Goal: Task Accomplishment & Management: Manage account settings

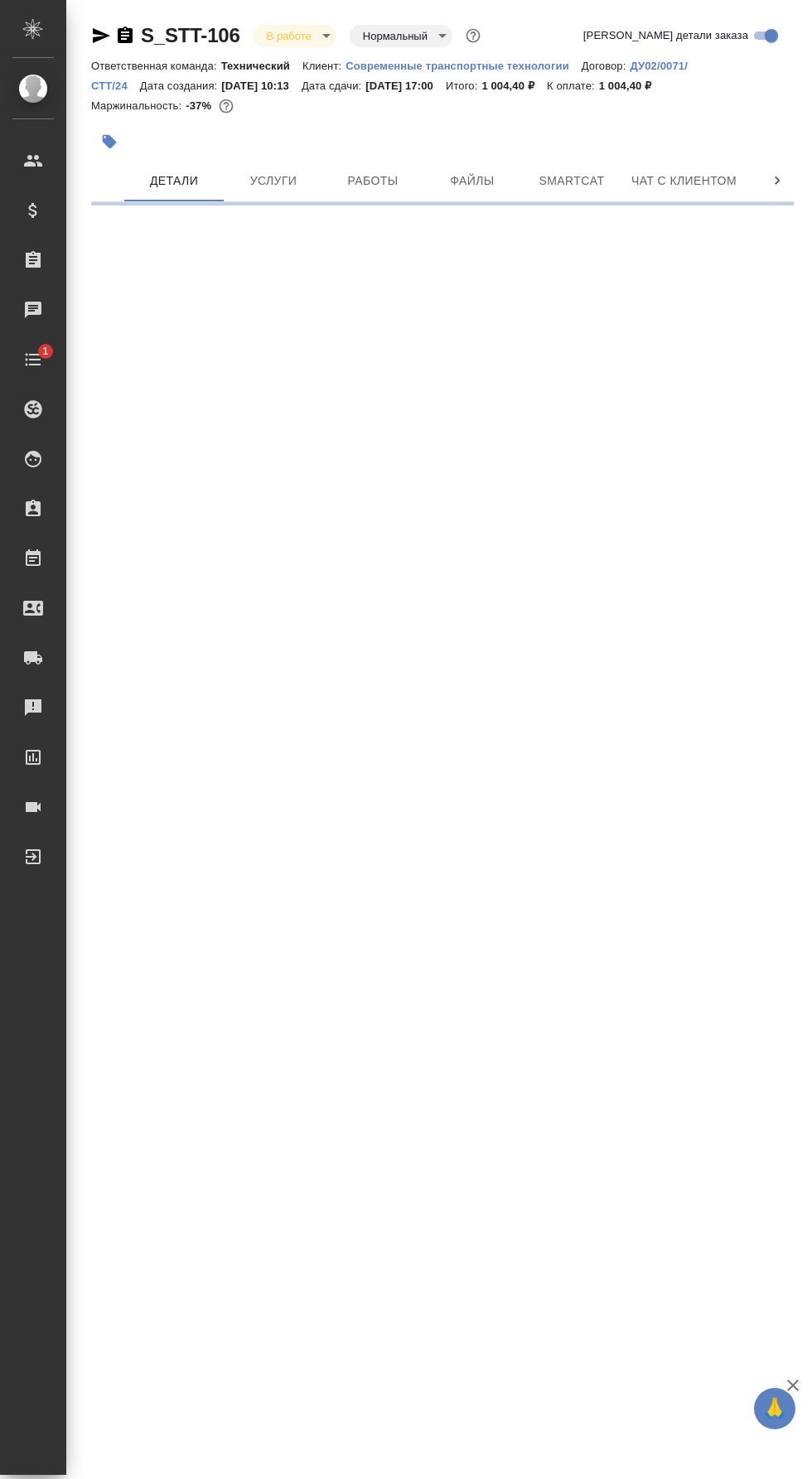
select select "RU"
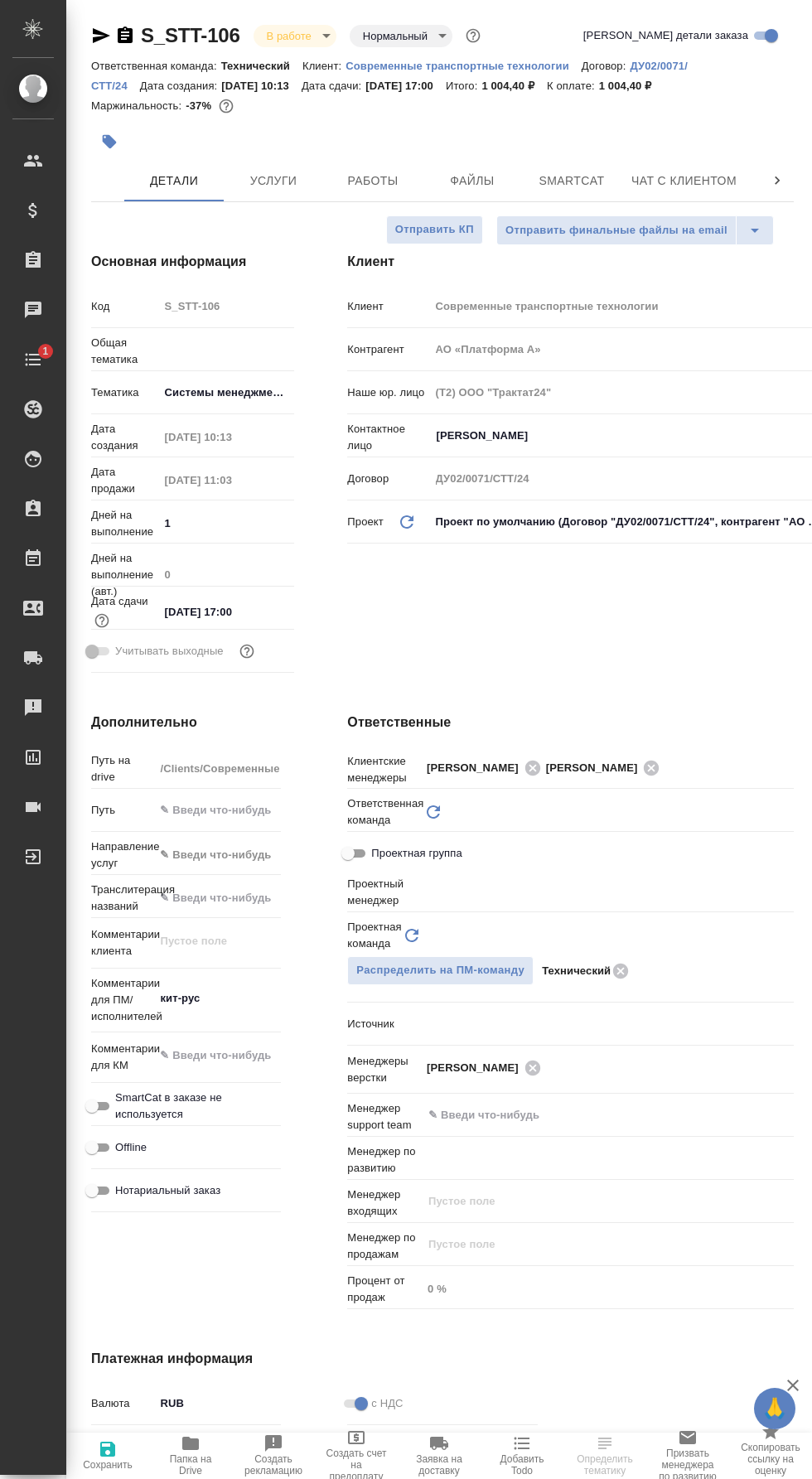
type textarea "x"
type input "Технический"
type input "[PERSON_NAME]"
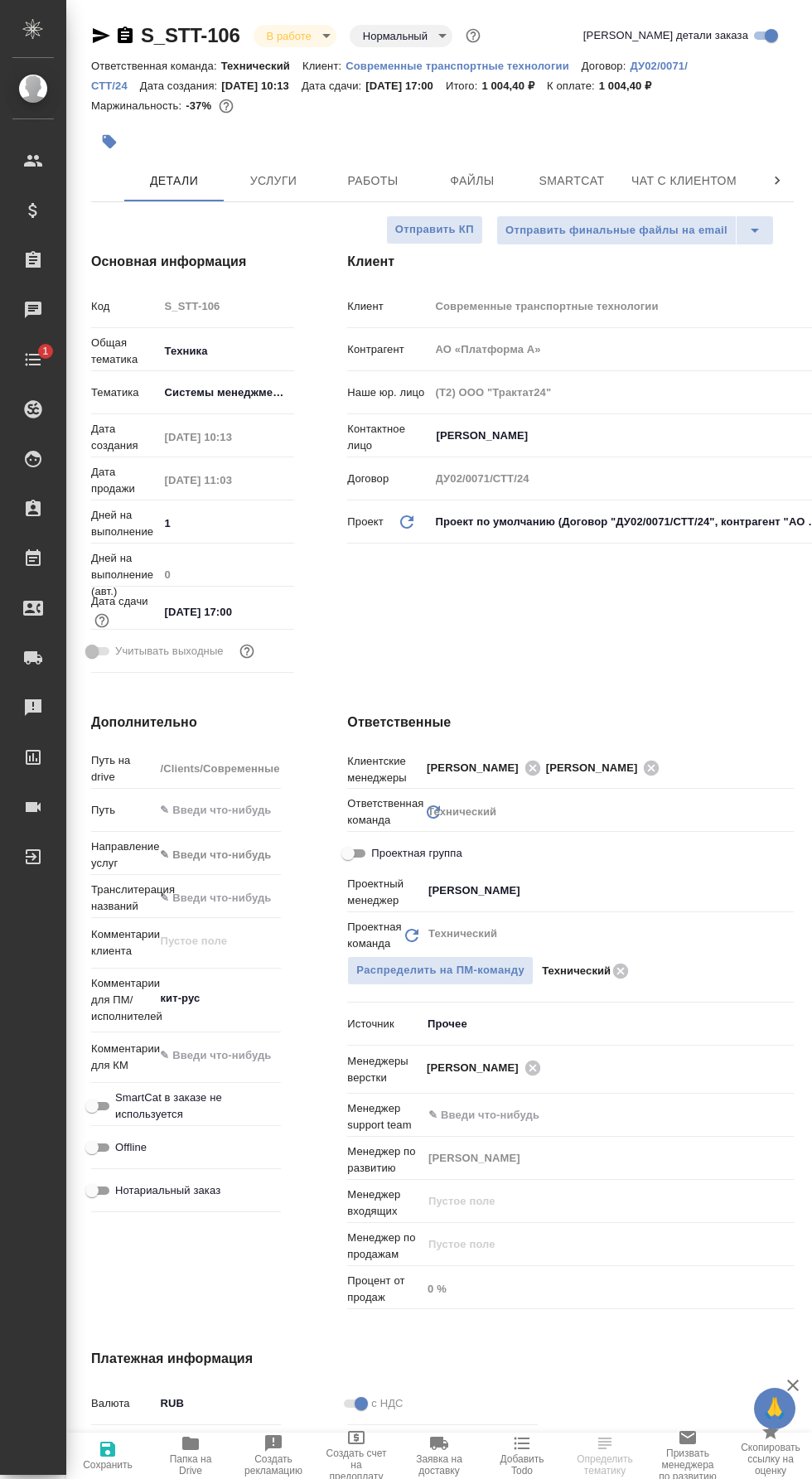
type input "[PERSON_NAME]"
click at [208, 1450] on span "Папка на Drive" at bounding box center [190, 1454] width 63 height 43
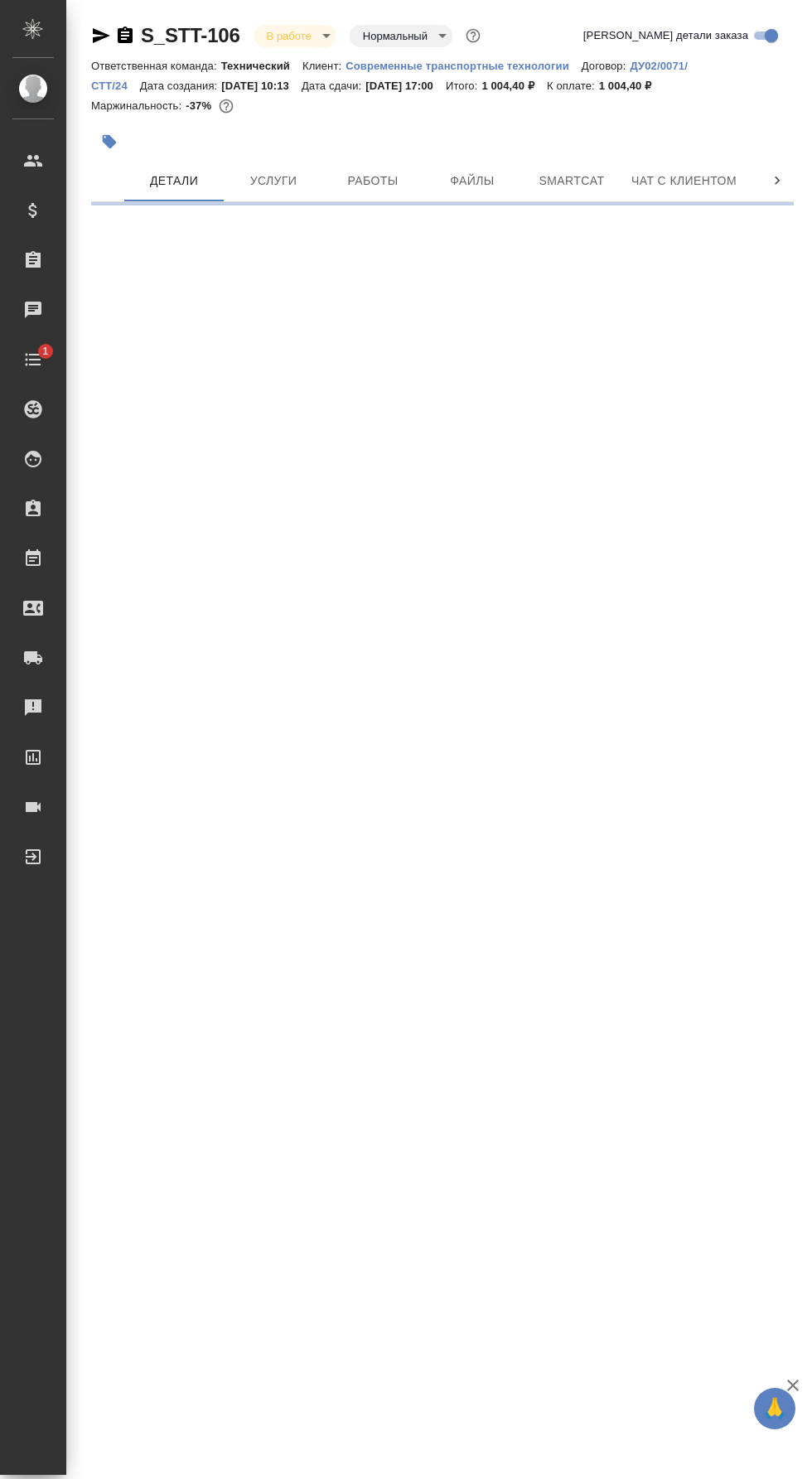
select select "RU"
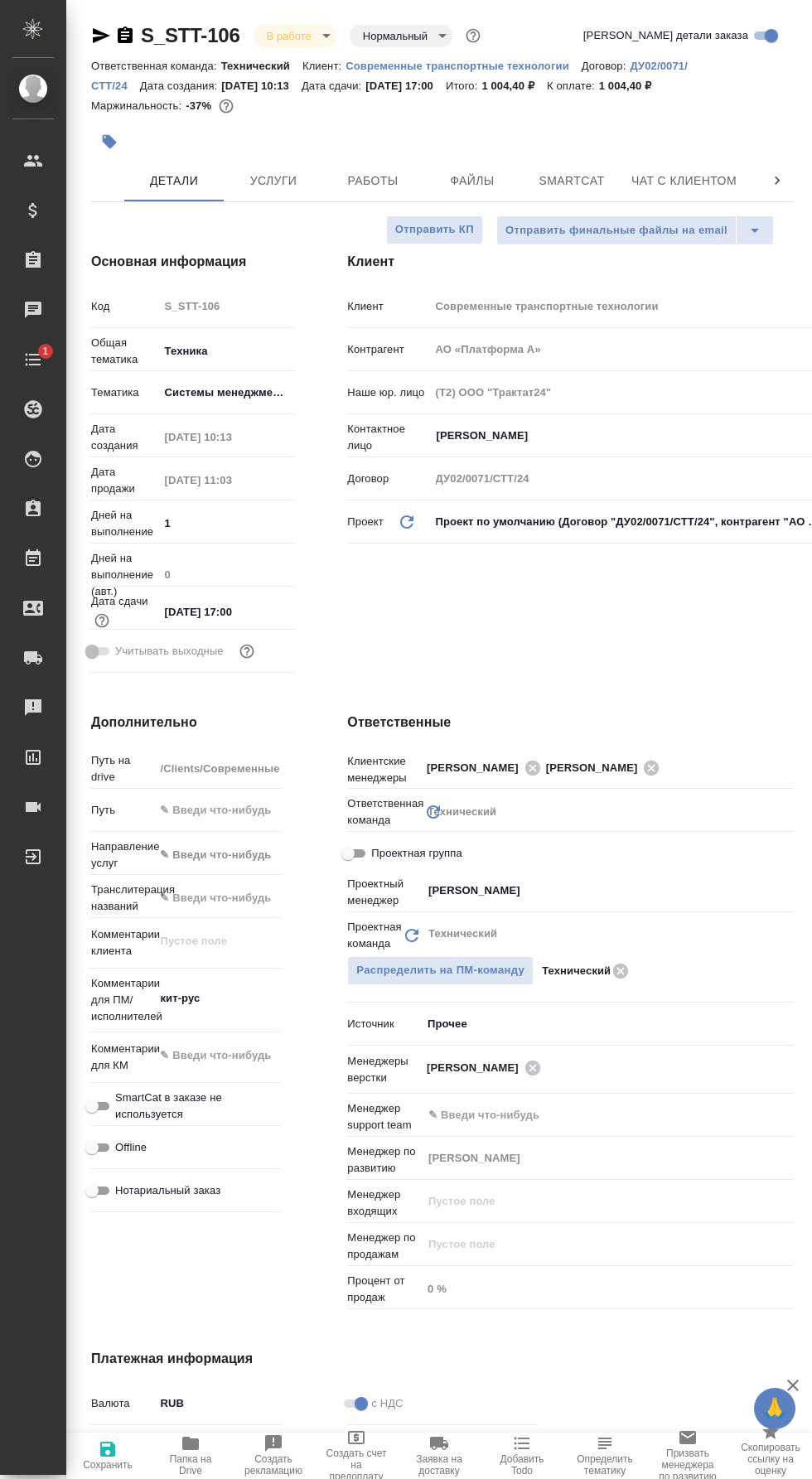
type textarea "x"
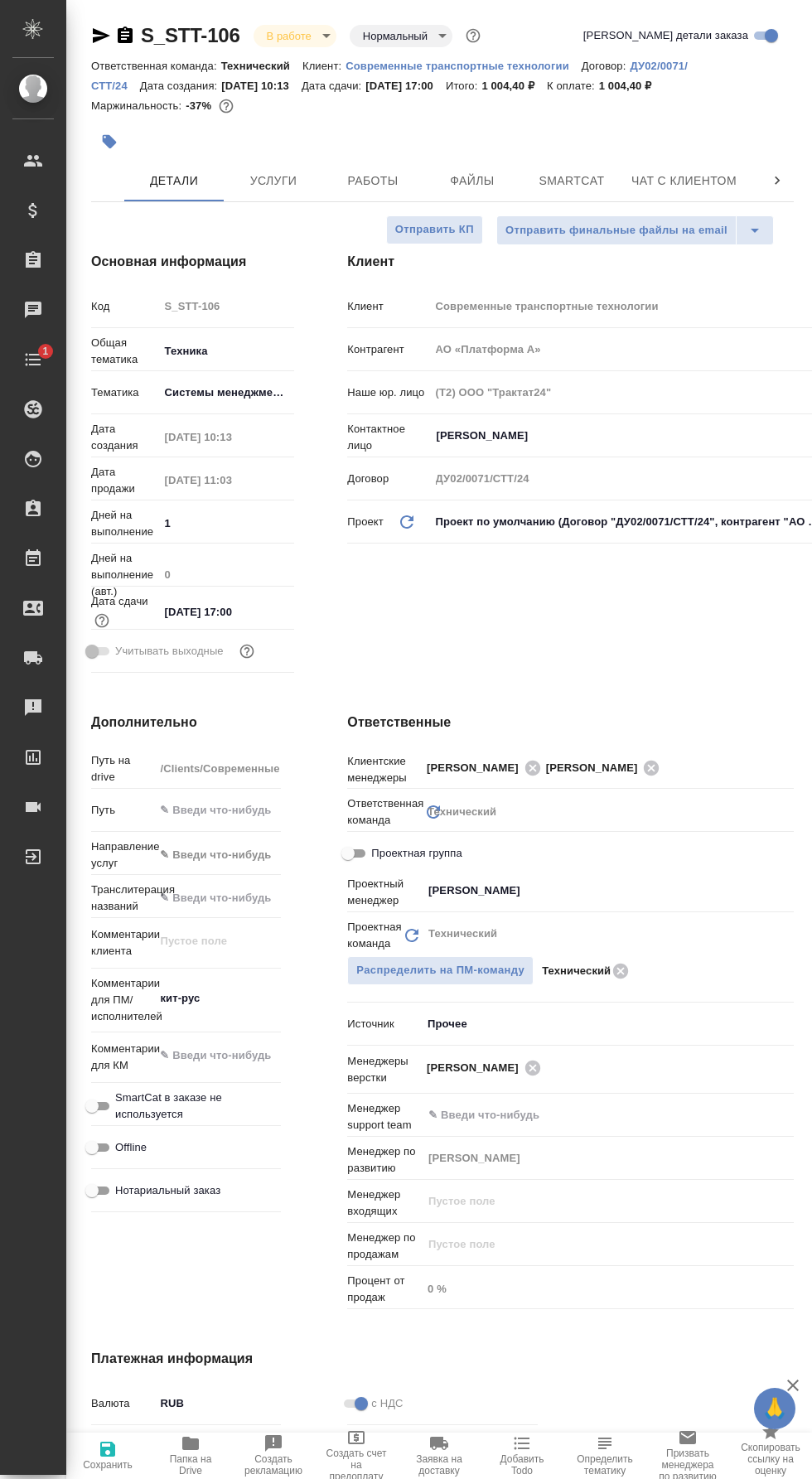
type textarea "x"
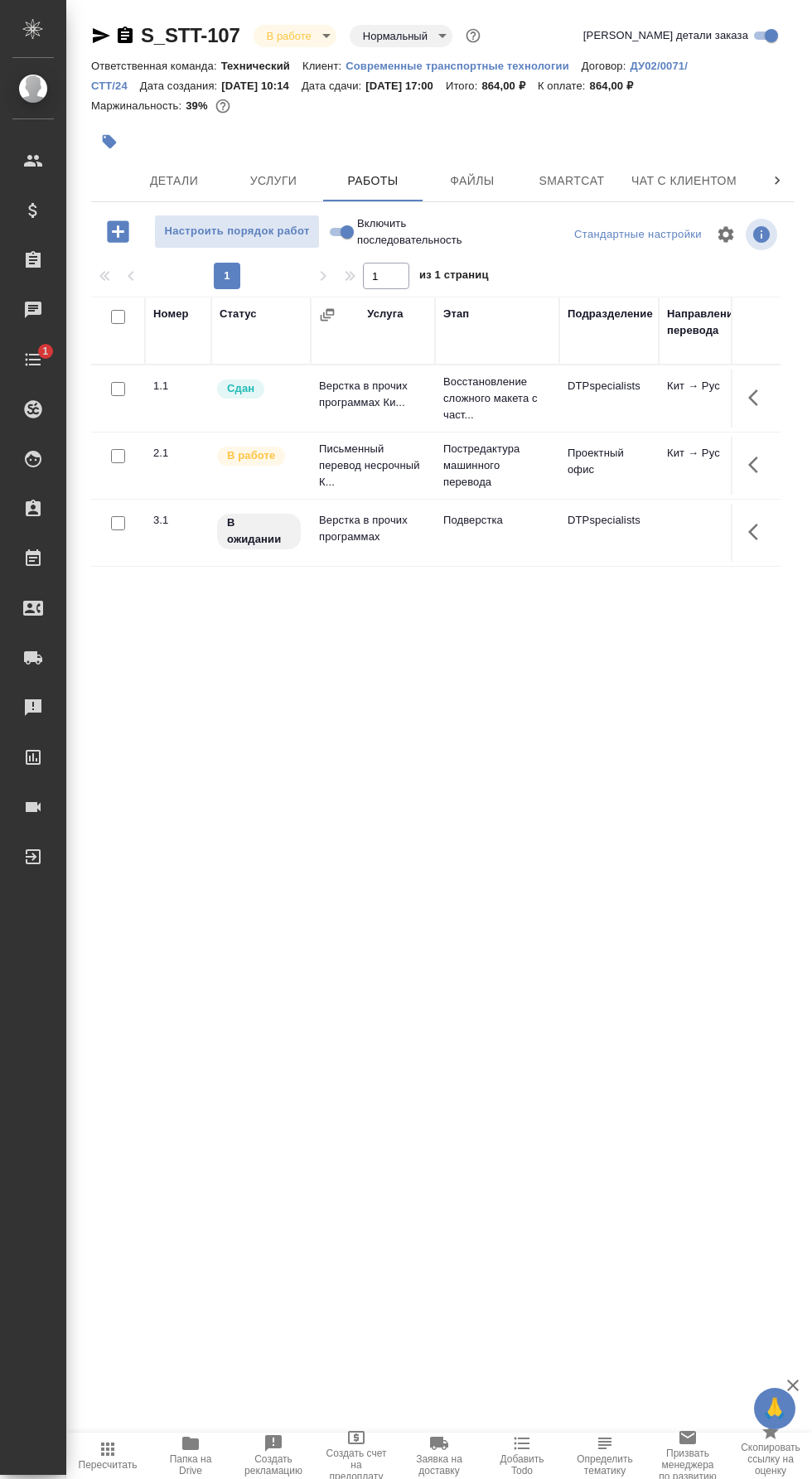
click at [210, 1470] on span "Папка на Drive" at bounding box center [190, 1464] width 63 height 23
